Goal: Navigation & Orientation: Understand site structure

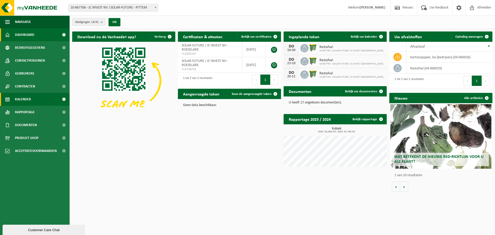
click at [29, 103] on span "Kalender" at bounding box center [23, 99] width 16 height 13
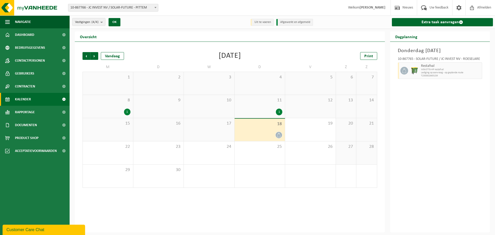
click at [276, 111] on div "1" at bounding box center [279, 112] width 6 height 7
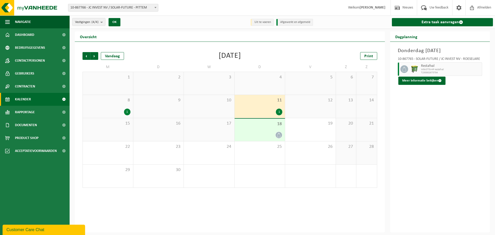
click at [130, 110] on div "1" at bounding box center [127, 112] width 6 height 7
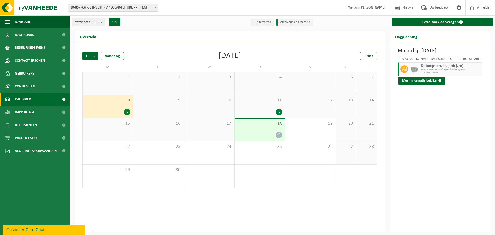
click at [266, 103] on span "11" at bounding box center [259, 101] width 45 height 6
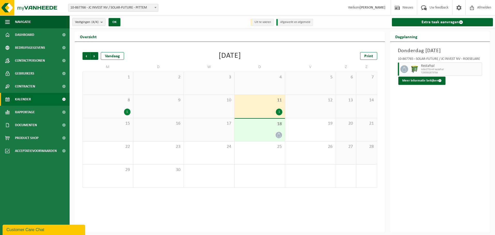
click at [269, 133] on div at bounding box center [259, 135] width 45 height 7
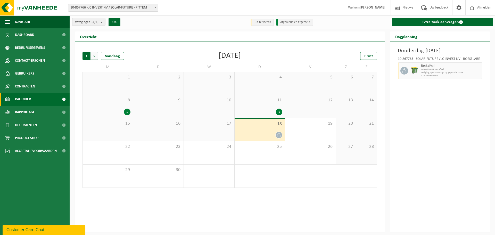
click at [97, 57] on span "Volgende" at bounding box center [95, 56] width 8 height 8
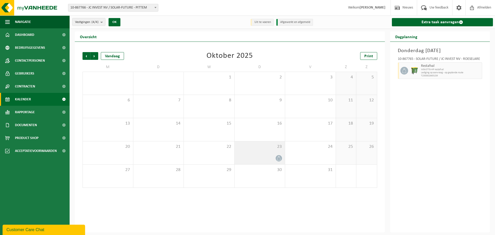
click at [278, 157] on icon at bounding box center [279, 158] width 4 height 4
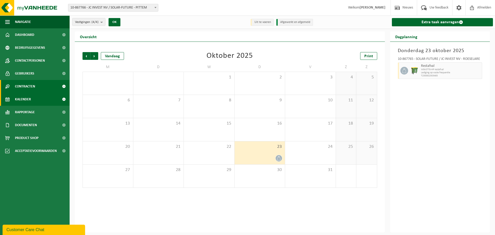
click at [36, 86] on link "Contracten" at bounding box center [35, 86] width 70 height 13
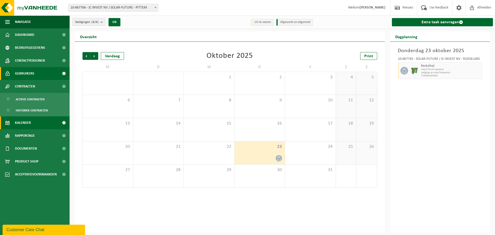
click at [34, 73] on link "Gebruikers" at bounding box center [35, 73] width 70 height 13
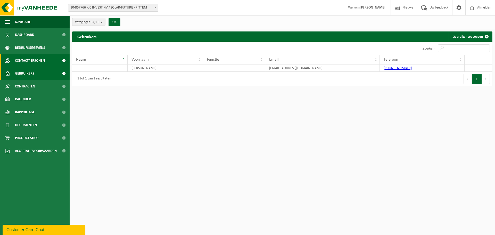
click at [34, 61] on span "Contactpersonen" at bounding box center [30, 60] width 30 height 13
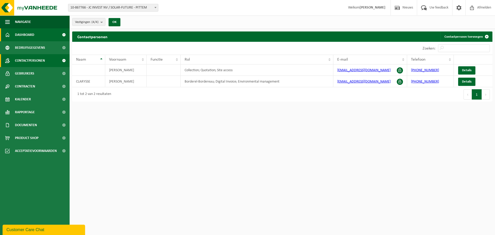
click at [34, 35] on span "Dashboard" at bounding box center [24, 34] width 19 height 13
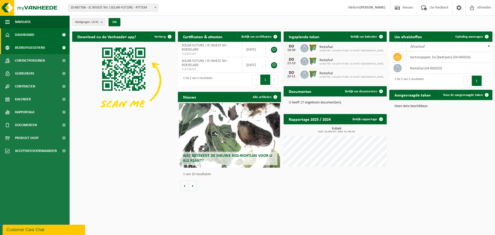
click at [40, 48] on span "Bedrijfsgegevens" at bounding box center [30, 47] width 30 height 13
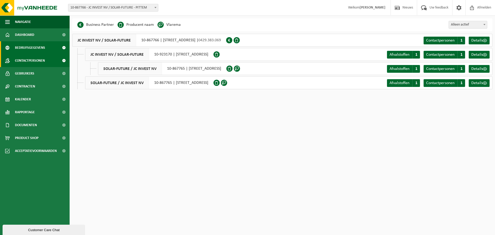
click at [36, 58] on span "Contactpersonen" at bounding box center [30, 60] width 30 height 13
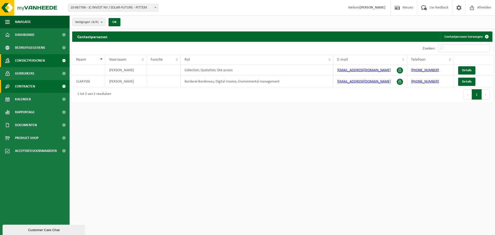
click at [29, 88] on span "Contracten" at bounding box center [25, 86] width 20 height 13
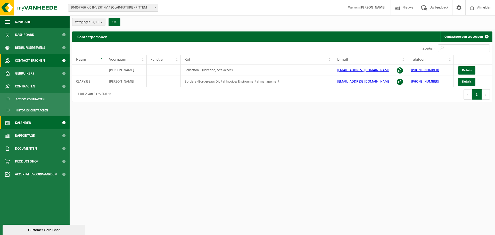
click at [28, 121] on span "Kalender" at bounding box center [23, 122] width 16 height 13
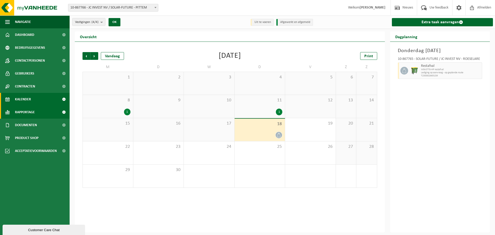
click at [28, 115] on span "Rapportage" at bounding box center [25, 112] width 20 height 13
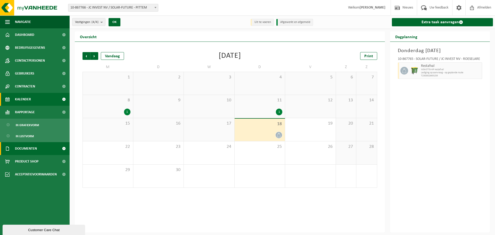
click at [28, 149] on span "Documenten" at bounding box center [26, 148] width 22 height 13
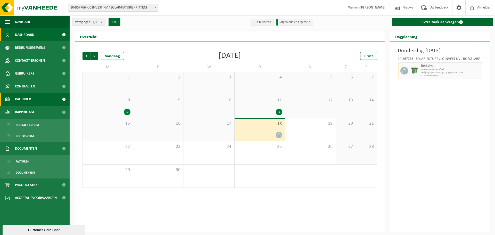
click at [24, 33] on span "Dashboard" at bounding box center [24, 34] width 19 height 13
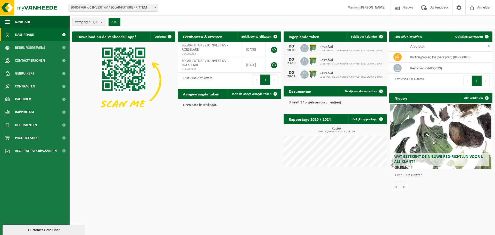
click at [439, 129] on div "Wat betekent de nieuwe RED-richtlijn voor u als klant?" at bounding box center [441, 136] width 101 height 64
